Goal: Information Seeking & Learning: Learn about a topic

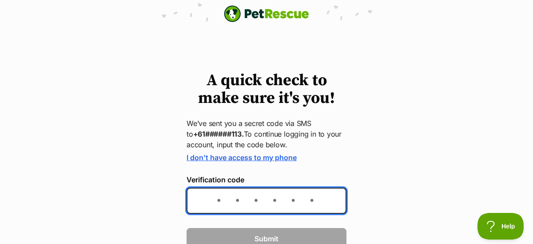
click at [211, 194] on input "Verification code" at bounding box center [267, 201] width 160 height 26
type input "313424"
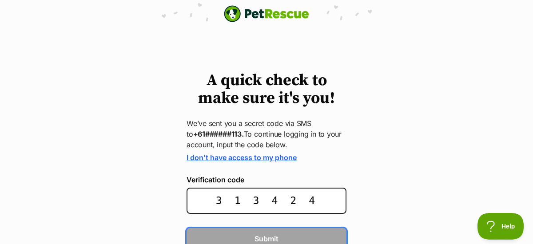
scroll to position [4, 0]
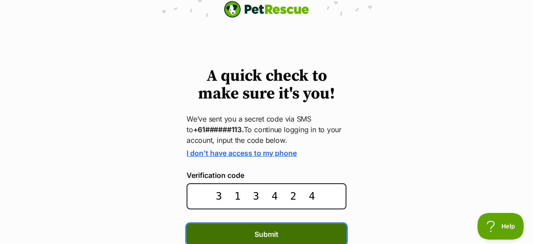
click at [294, 234] on button "Submit" at bounding box center [267, 234] width 160 height 21
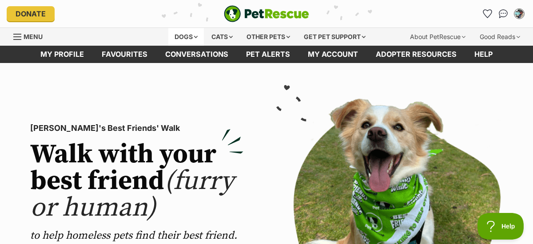
click at [183, 34] on div "Dogs" at bounding box center [186, 37] width 36 height 18
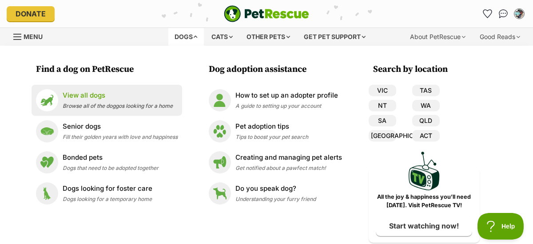
click at [96, 106] on span "Browse all of the doggos looking for a home" at bounding box center [118, 106] width 110 height 7
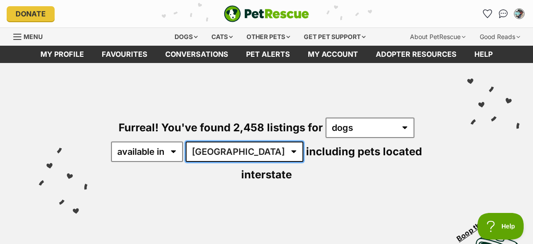
click at [239, 149] on select "Australia ACT NSW NT QLD SA TAS VIC WA" at bounding box center [245, 152] width 118 height 20
select select "[GEOGRAPHIC_DATA]"
click at [187, 142] on select "Australia ACT NSW NT QLD SA TAS VIC WA" at bounding box center [245, 152] width 118 height 20
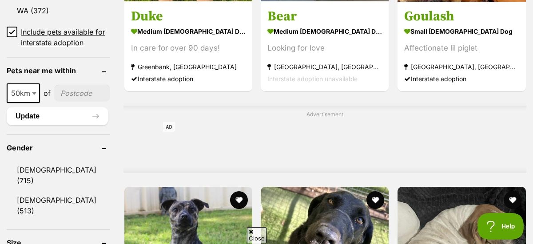
scroll to position [666, 0]
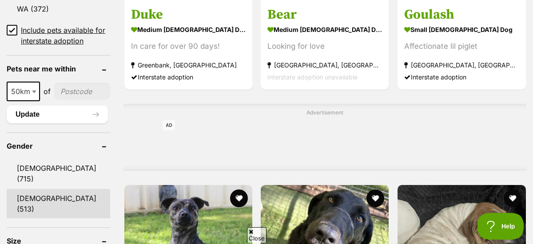
click at [29, 189] on link "[DEMOGRAPHIC_DATA] (513)" at bounding box center [58, 203] width 103 height 29
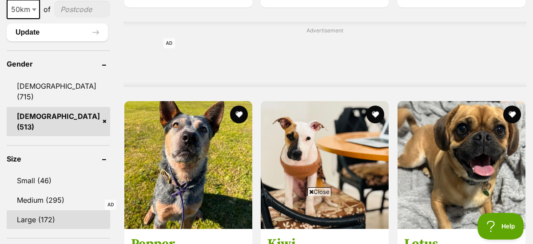
scroll to position [799, 0]
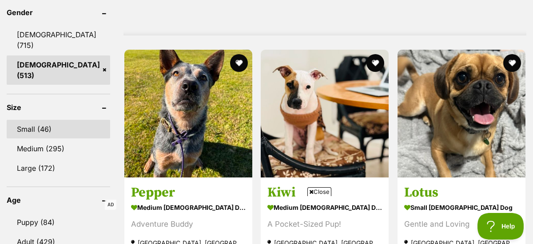
click at [32, 120] on link "Small (46)" at bounding box center [58, 129] width 103 height 19
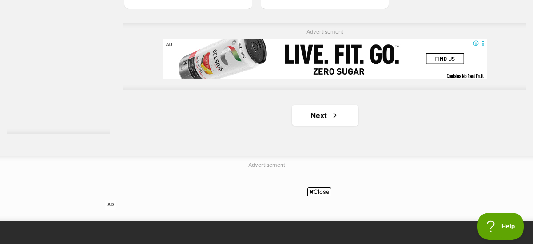
scroll to position [2043, 0]
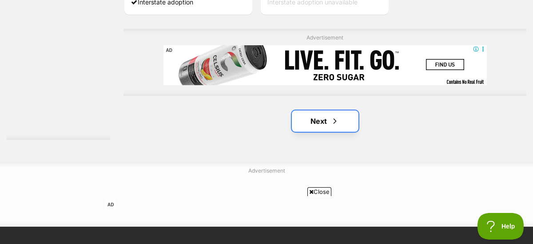
click at [328, 122] on link "Next" at bounding box center [325, 121] width 67 height 21
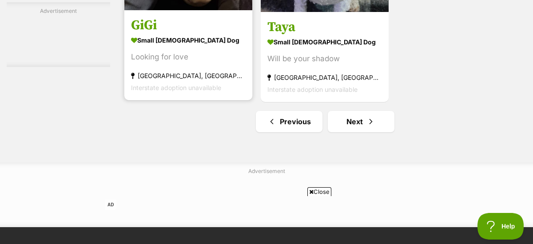
scroll to position [2043, 0]
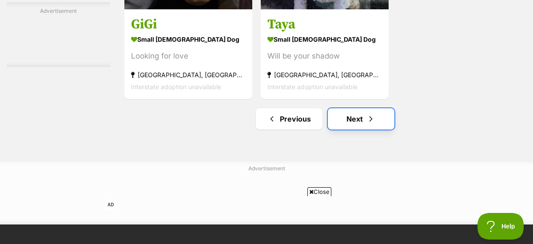
click at [357, 120] on link "Next" at bounding box center [361, 118] width 67 height 21
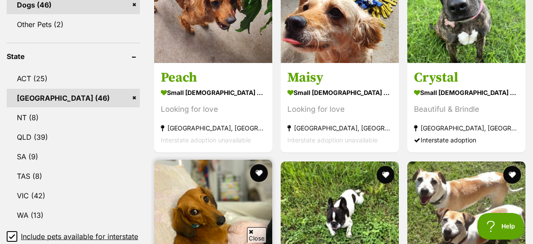
scroll to position [444, 0]
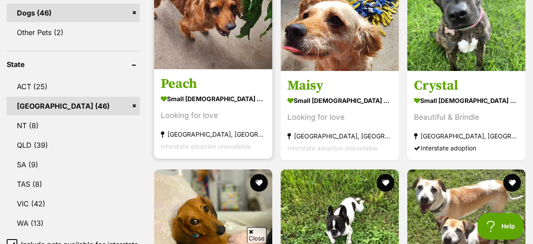
click at [182, 81] on h3 "Peach" at bounding box center [213, 84] width 105 height 17
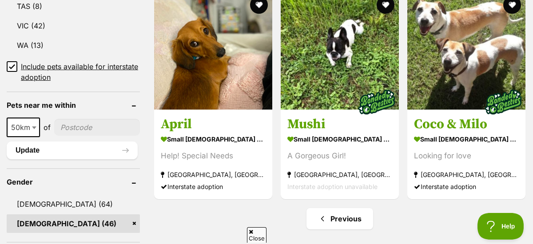
scroll to position [755, 0]
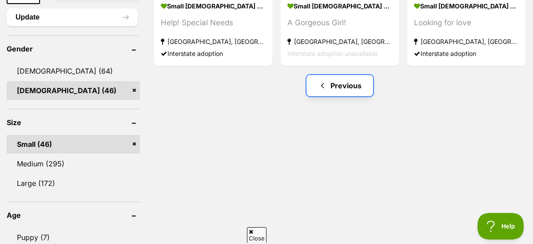
click at [340, 79] on link "Previous" at bounding box center [339, 85] width 67 height 21
click at [327, 83] on span "Previous page" at bounding box center [322, 85] width 9 height 11
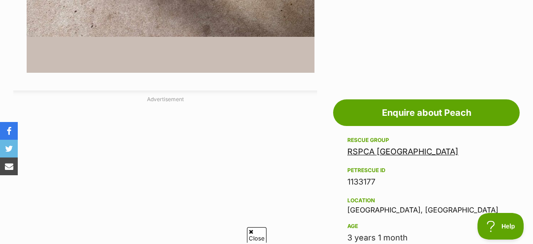
scroll to position [489, 0]
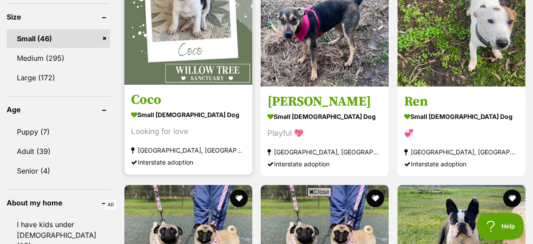
scroll to position [799, 0]
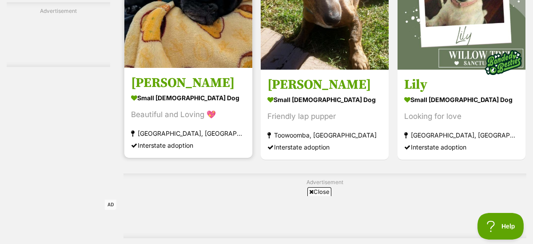
scroll to position [1687, 0]
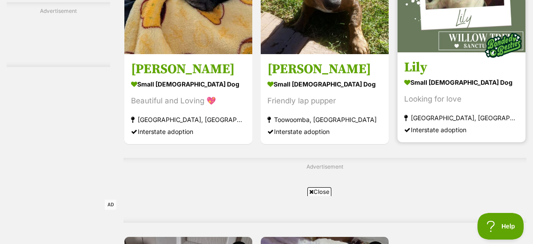
click at [417, 120] on strong "[GEOGRAPHIC_DATA], [GEOGRAPHIC_DATA]" at bounding box center [461, 117] width 115 height 12
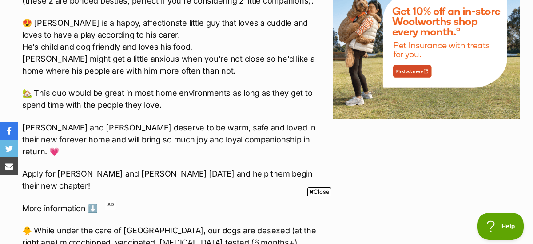
scroll to position [1155, 0]
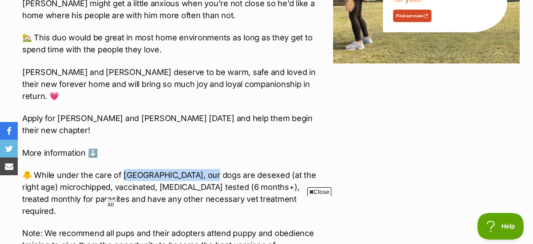
drag, startPoint x: 124, startPoint y: 138, endPoint x: 207, endPoint y: 140, distance: 82.2
click at [207, 169] on p "🐥 While under the care of Willow Tree Sanctuary, our dogs are desexed (at the r…" at bounding box center [169, 193] width 295 height 48
drag, startPoint x: 207, startPoint y: 140, endPoint x: 186, endPoint y: 140, distance: 20.9
copy p "illow Tree Sanctuary,"
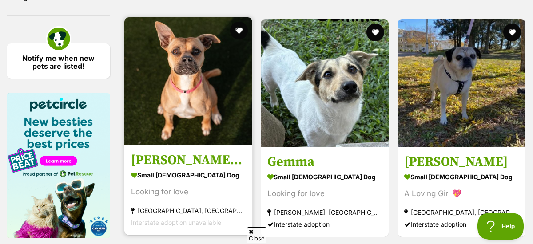
scroll to position [1368, 0]
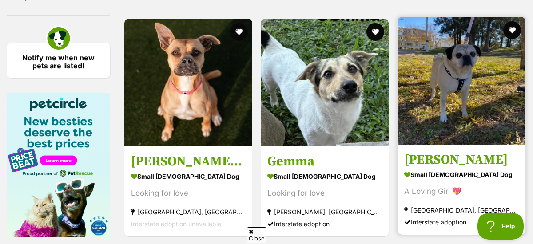
click at [448, 116] on img at bounding box center [461, 81] width 128 height 128
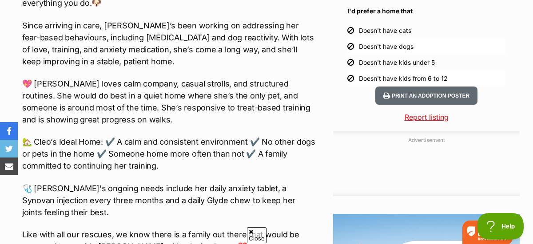
scroll to position [933, 0]
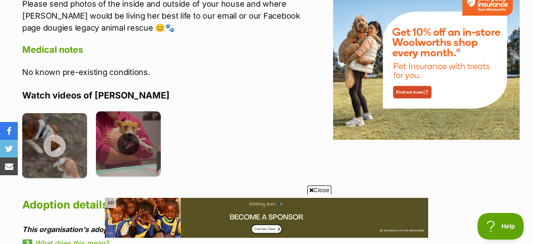
scroll to position [1199, 0]
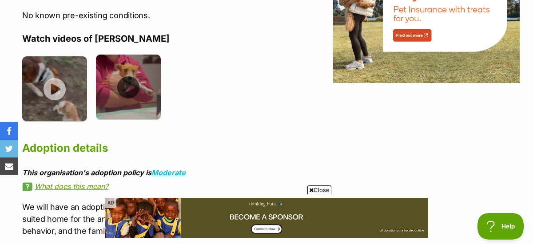
click at [123, 90] on img at bounding box center [128, 87] width 65 height 65
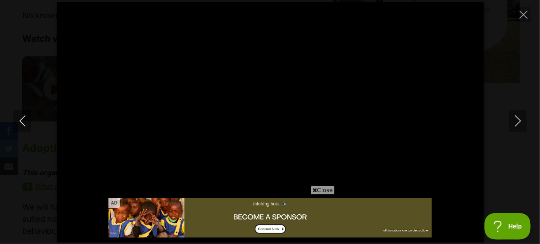
type input "100"
click at [22, 119] on icon "Previous" at bounding box center [22, 120] width 6 height 11
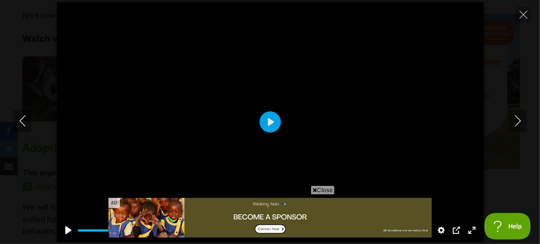
click at [308, 103] on div at bounding box center [270, 122] width 426 height 240
click at [526, 15] on icon "Close" at bounding box center [523, 15] width 8 height 8
type input "57.8"
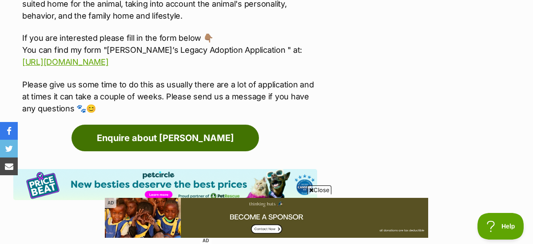
scroll to position [1466, 0]
